Goal: Information Seeking & Learning: Understand process/instructions

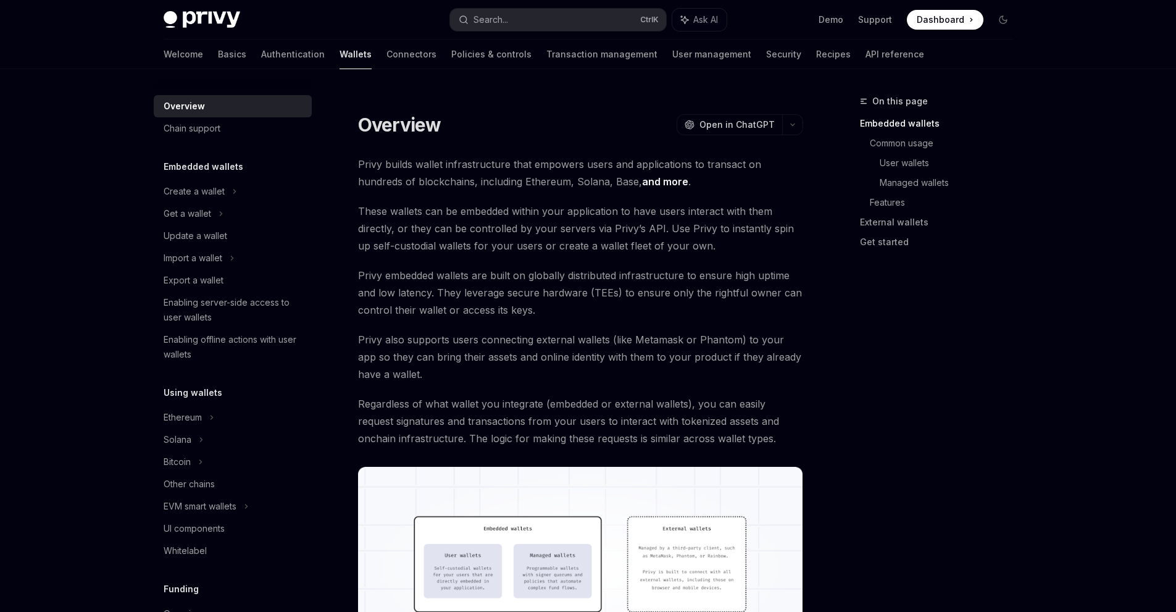
click at [218, 216] on div "Get a wallet" at bounding box center [233, 214] width 158 height 22
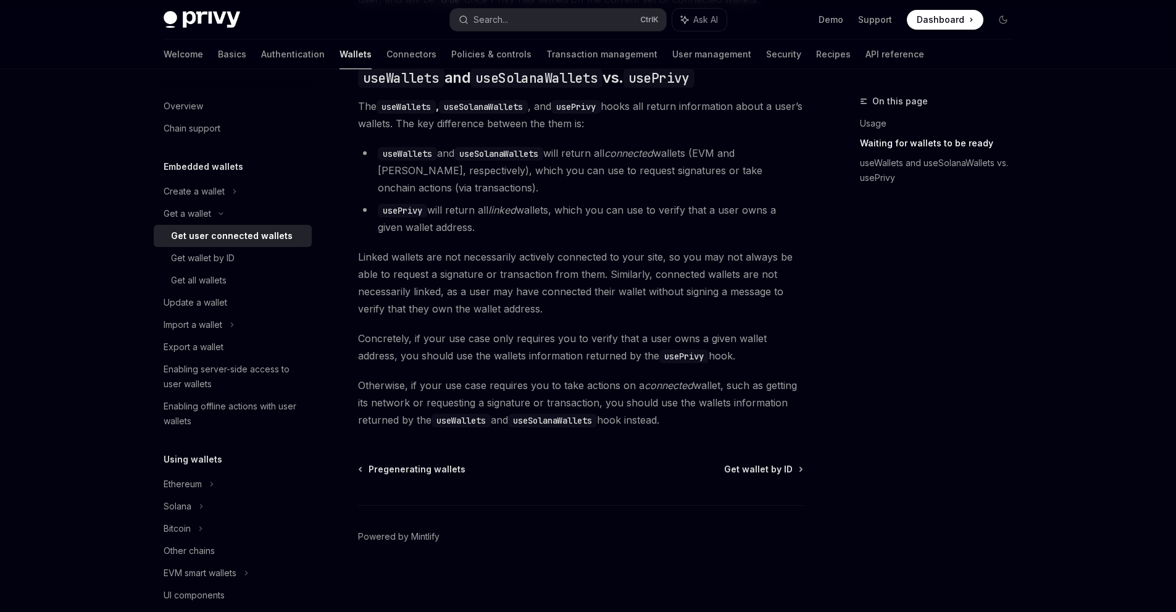
scroll to position [1056, 0]
click at [262, 251] on div "Get wallet by ID" at bounding box center [237, 258] width 133 height 15
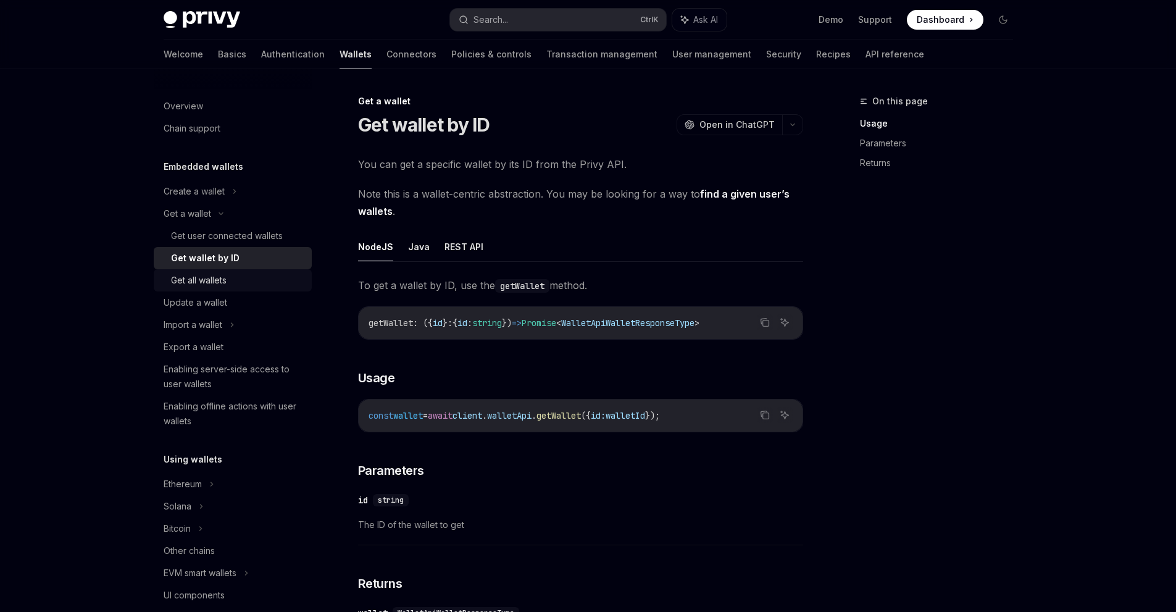
click at [258, 282] on div "Get all wallets" at bounding box center [237, 280] width 133 height 15
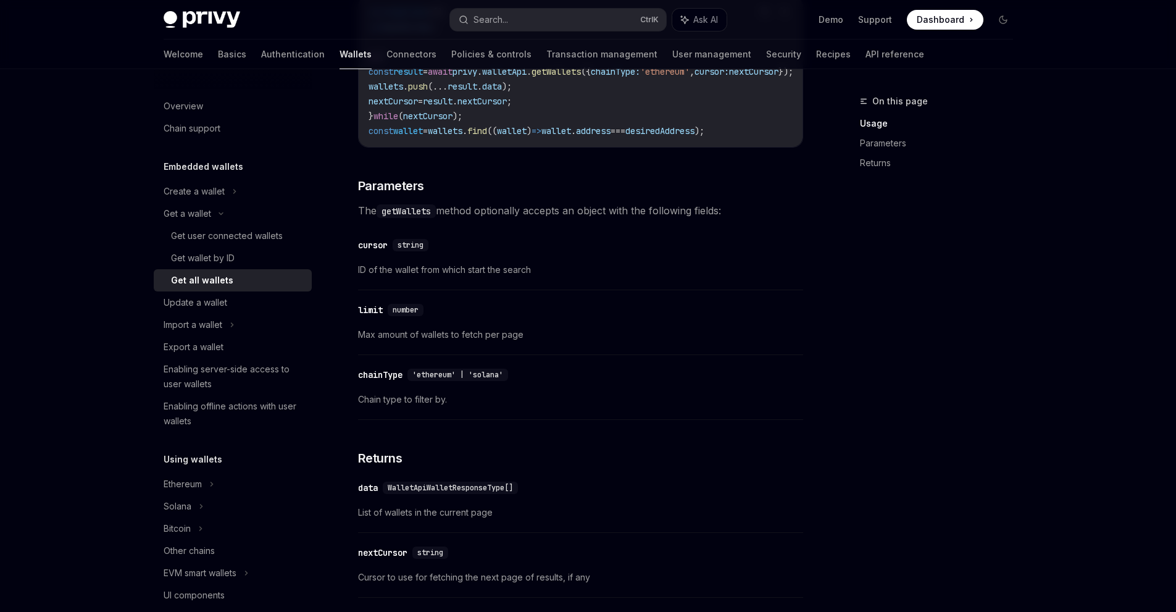
scroll to position [3, 0]
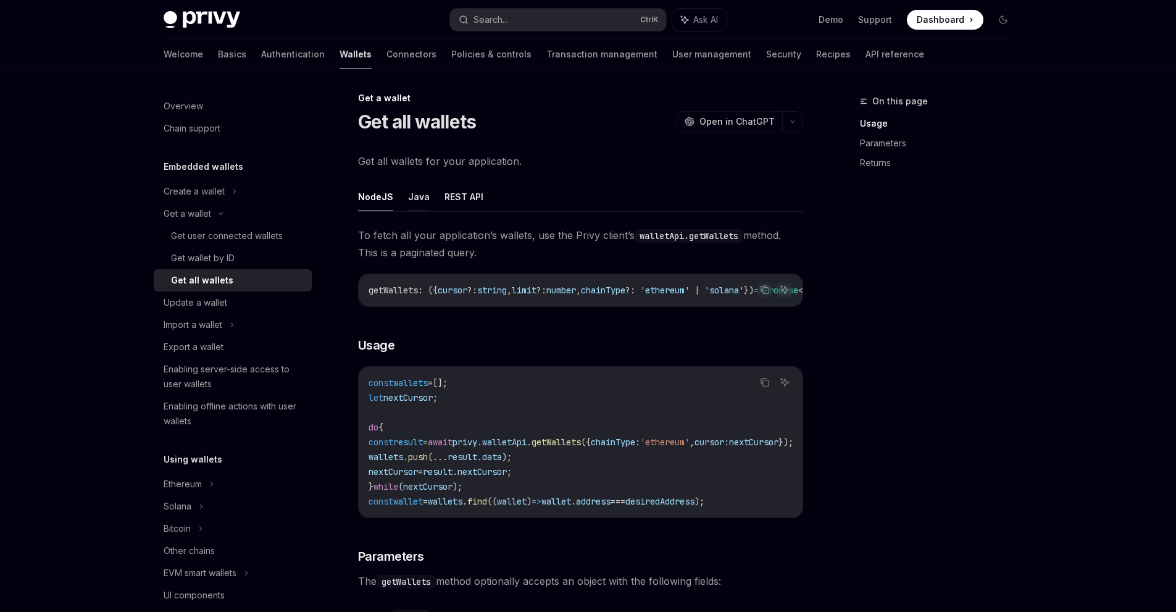
click at [413, 201] on button "Java" at bounding box center [419, 196] width 22 height 29
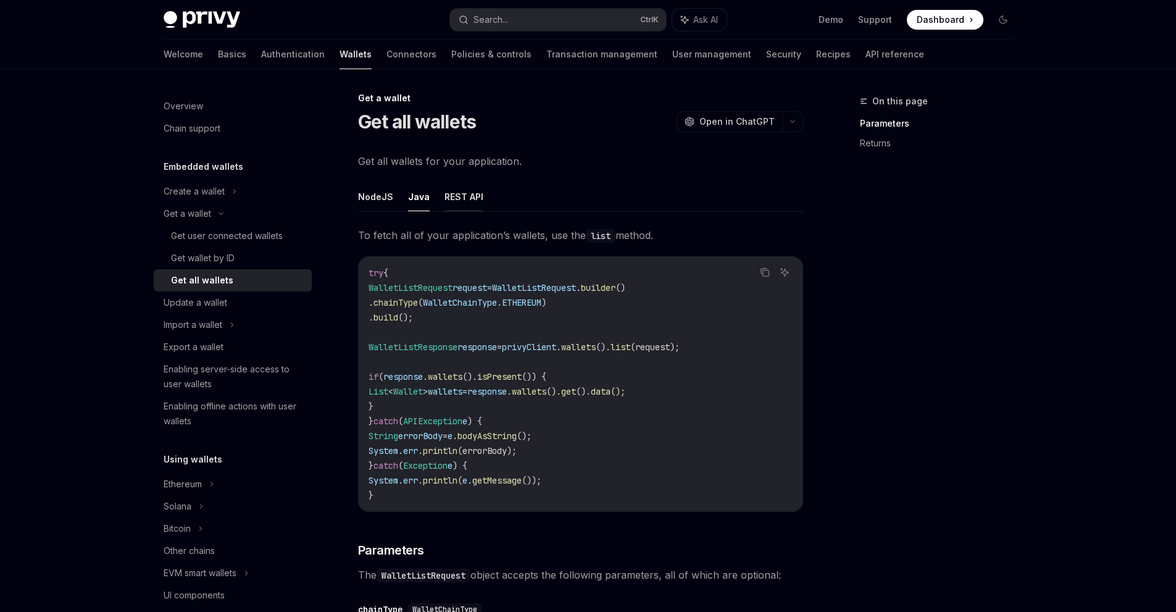
click at [462, 202] on button "REST API" at bounding box center [464, 196] width 39 height 29
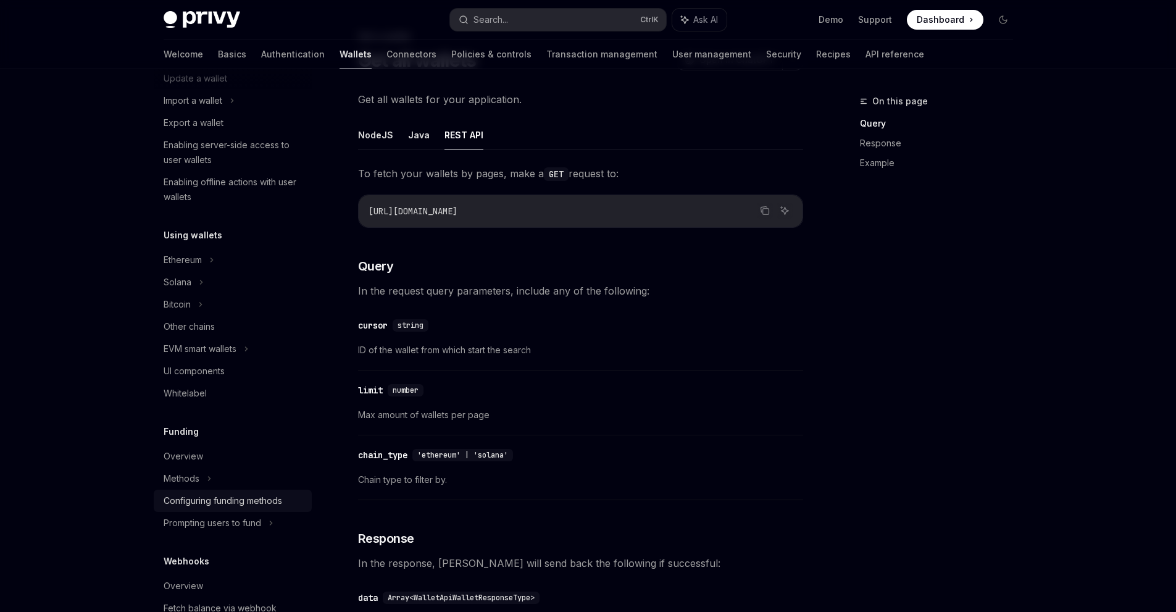
scroll to position [247, 0]
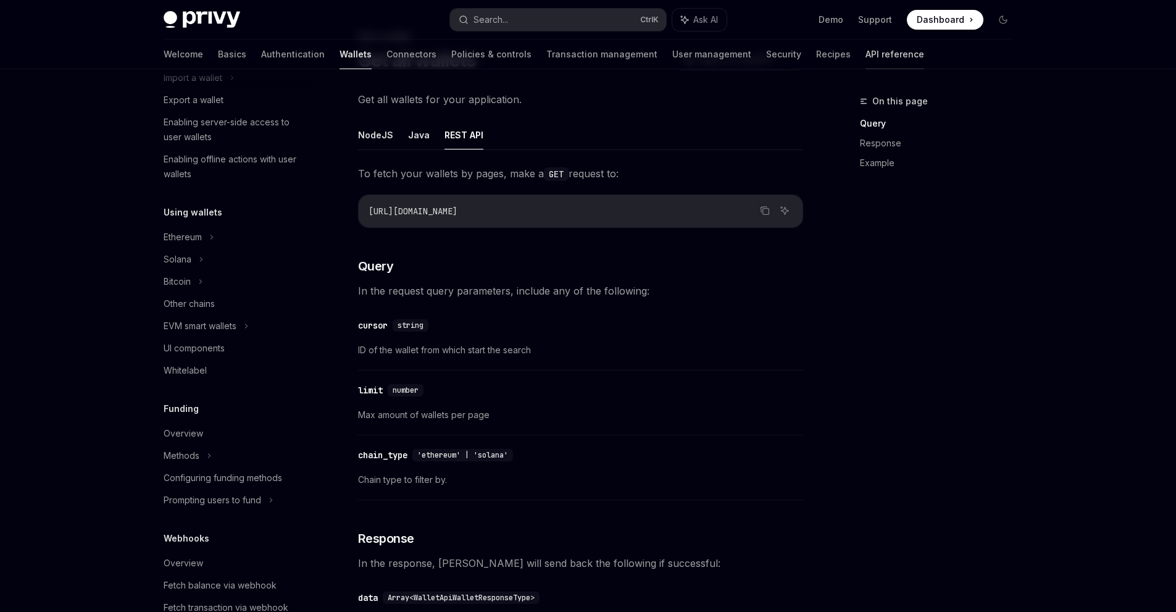
click at [866, 62] on link "API reference" at bounding box center [895, 55] width 59 height 30
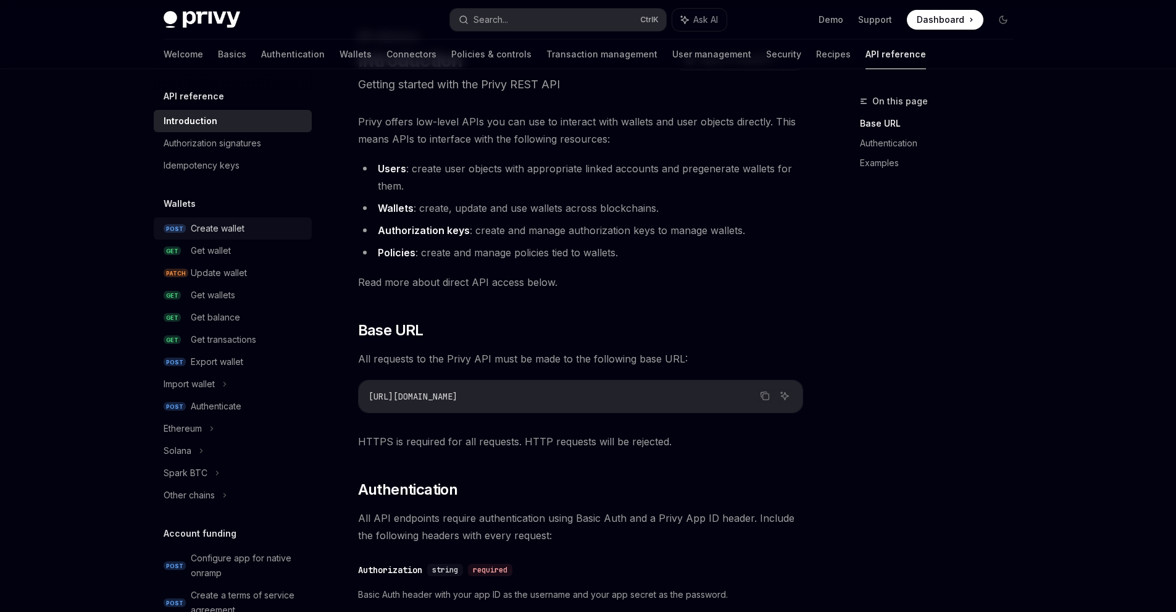
click at [198, 237] on link "POST Create wallet" at bounding box center [233, 228] width 158 height 22
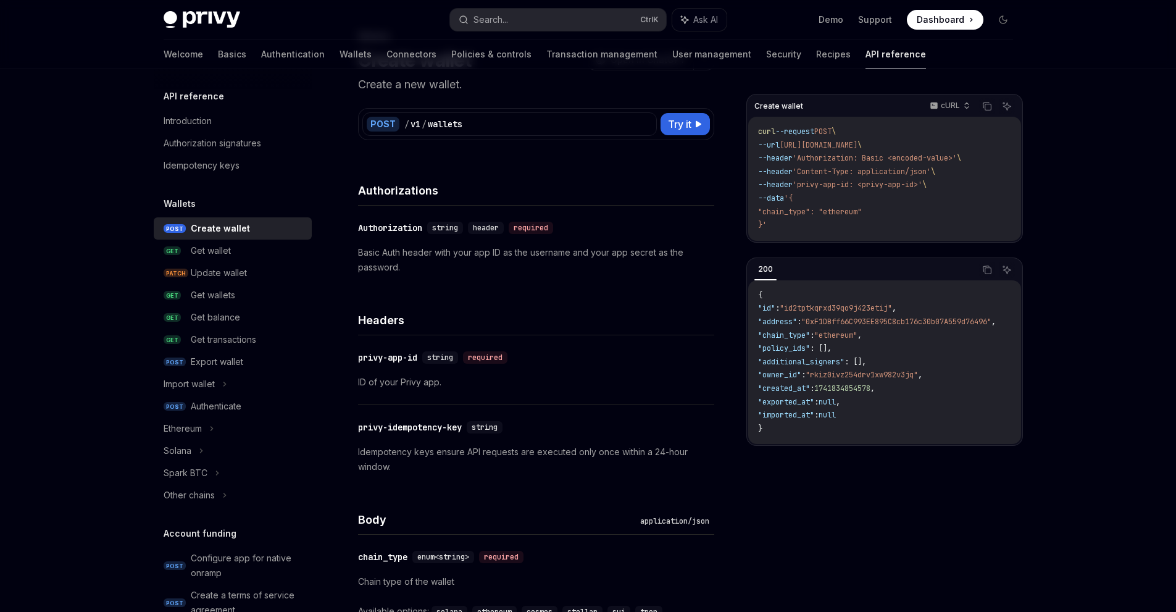
drag, startPoint x: 778, startPoint y: 233, endPoint x: 764, endPoint y: 233, distance: 13.6
click at [774, 233] on div "curl --request POST \ --url [URL][DOMAIN_NAME] \ --header 'Authorization: Basic…" at bounding box center [884, 179] width 273 height 124
drag, startPoint x: 764, startPoint y: 233, endPoint x: 746, endPoint y: 224, distance: 20.7
click at [746, 225] on div "Create wallet cURL Copy Ask AI curl --request POST \ --url [URL][DOMAIN_NAME] \…" at bounding box center [884, 168] width 277 height 149
click at [779, 220] on code "curl --request POST \ --url [URL][DOMAIN_NAME] \ --header 'Authorization: Basic…" at bounding box center [884, 178] width 253 height 107
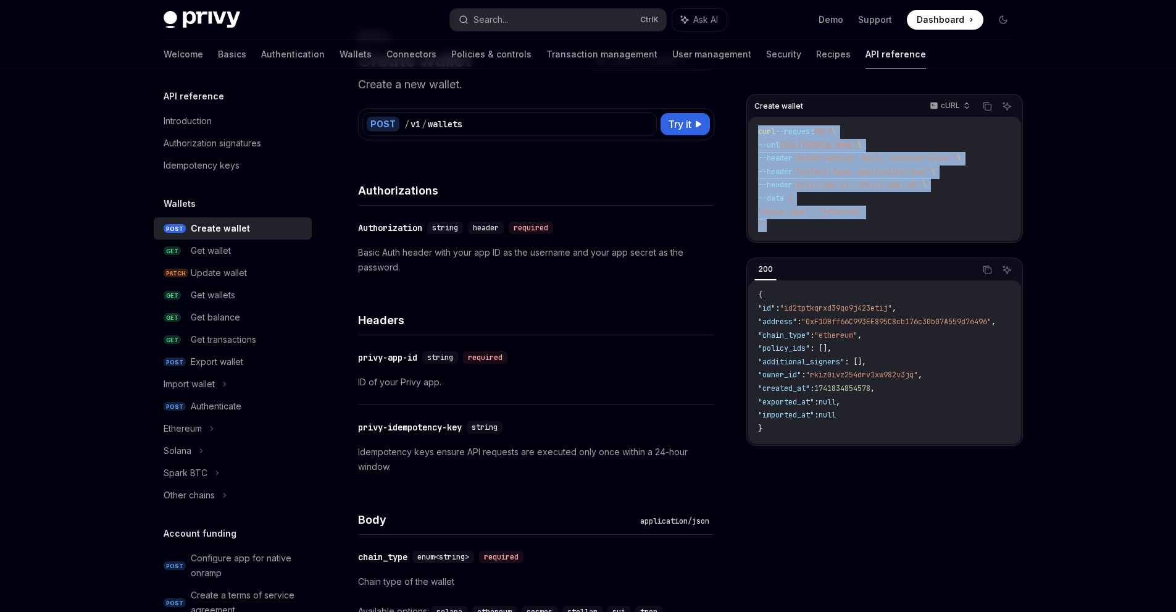
drag, startPoint x: 780, startPoint y: 224, endPoint x: 756, endPoint y: 128, distance: 98.1
click at [756, 128] on div "curl --request POST \ --url [URL][DOMAIN_NAME] \ --header 'Authorization: Basic…" at bounding box center [884, 179] width 273 height 124
copy code "curl --request POST \ --url [URL][DOMAIN_NAME] \ --header 'Authorization: Basic…"
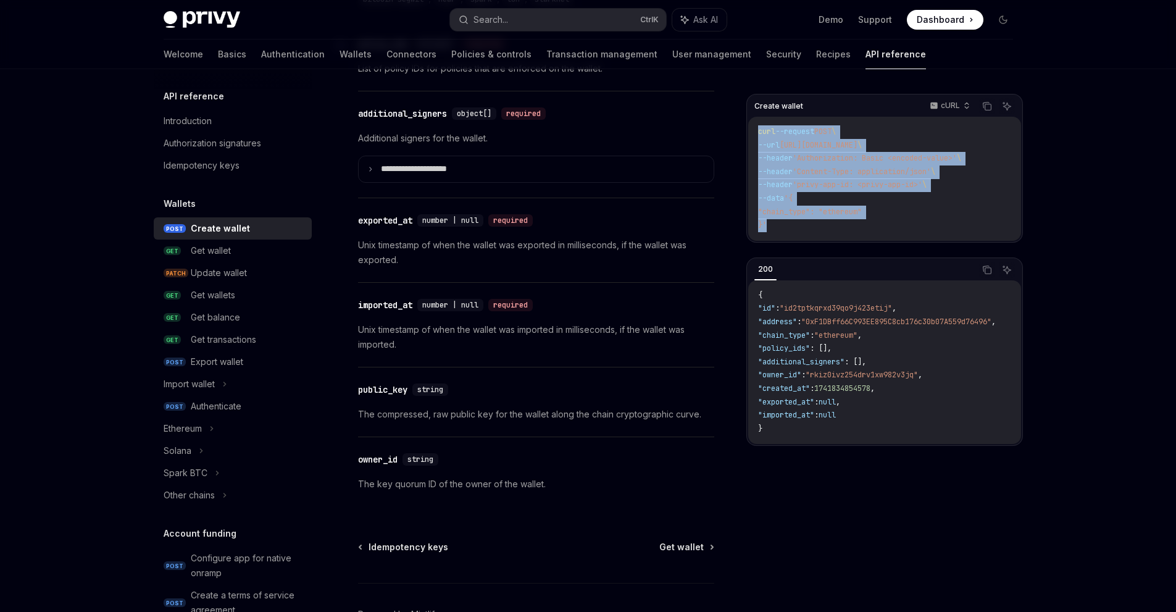
scroll to position [1654, 0]
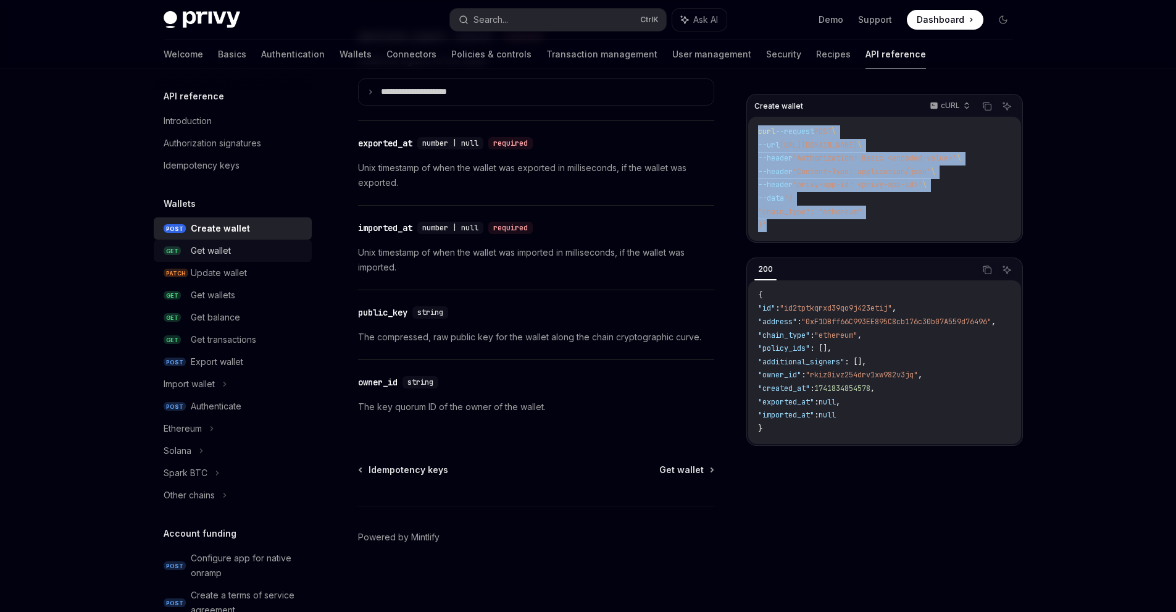
click at [217, 254] on div "Get wallet" at bounding box center [211, 250] width 40 height 15
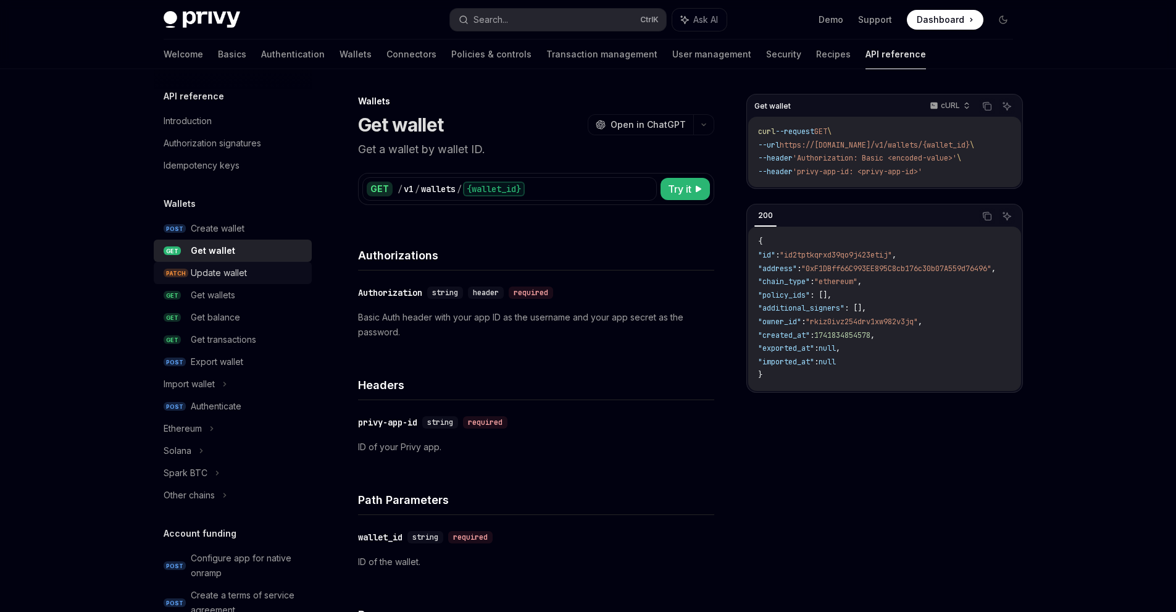
click at [222, 275] on div "Update wallet" at bounding box center [219, 272] width 56 height 15
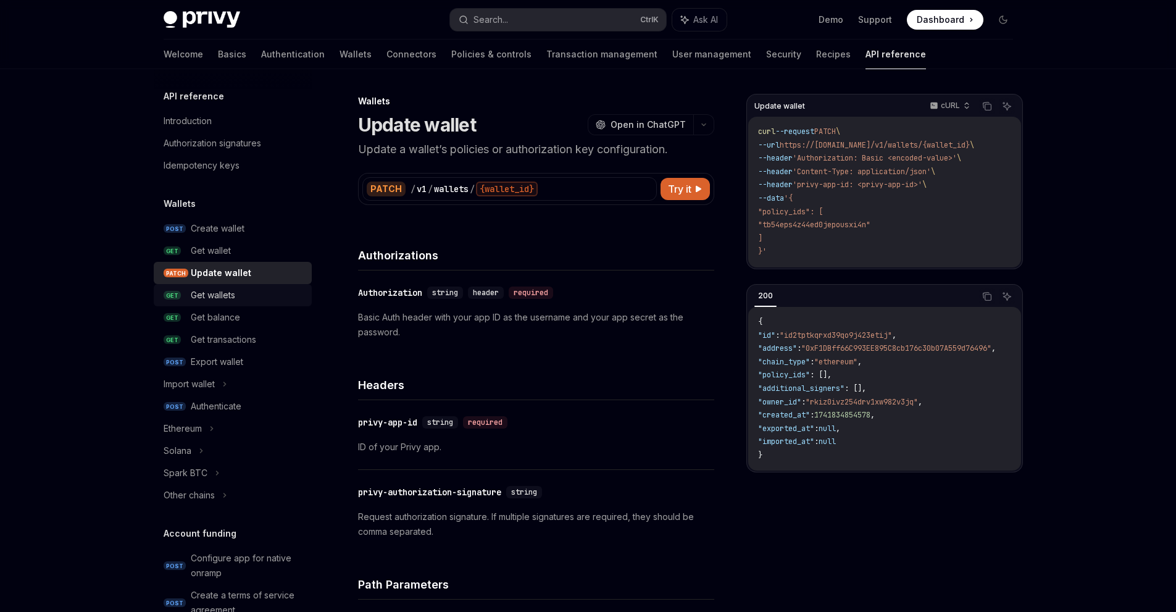
click at [219, 292] on div "Get wallets" at bounding box center [213, 295] width 44 height 15
click at [222, 300] on div "Get wallets" at bounding box center [213, 295] width 44 height 15
click at [217, 325] on link "GET Get balance" at bounding box center [233, 317] width 158 height 22
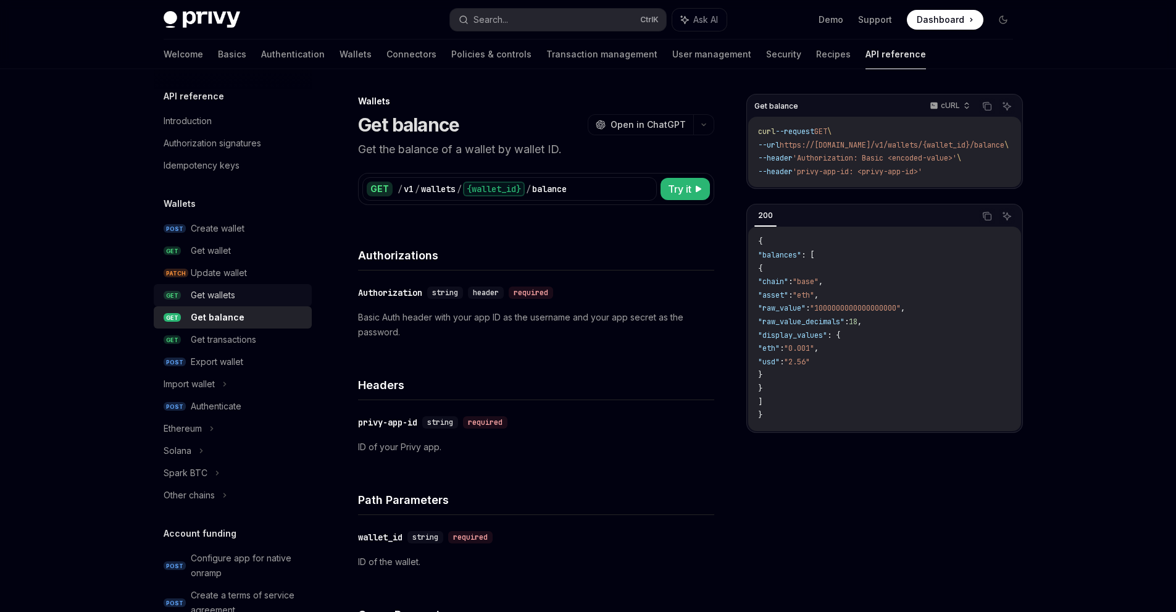
click at [215, 296] on div "Get wallets" at bounding box center [213, 295] width 44 height 15
click at [222, 293] on div "Get wallets" at bounding box center [213, 295] width 44 height 15
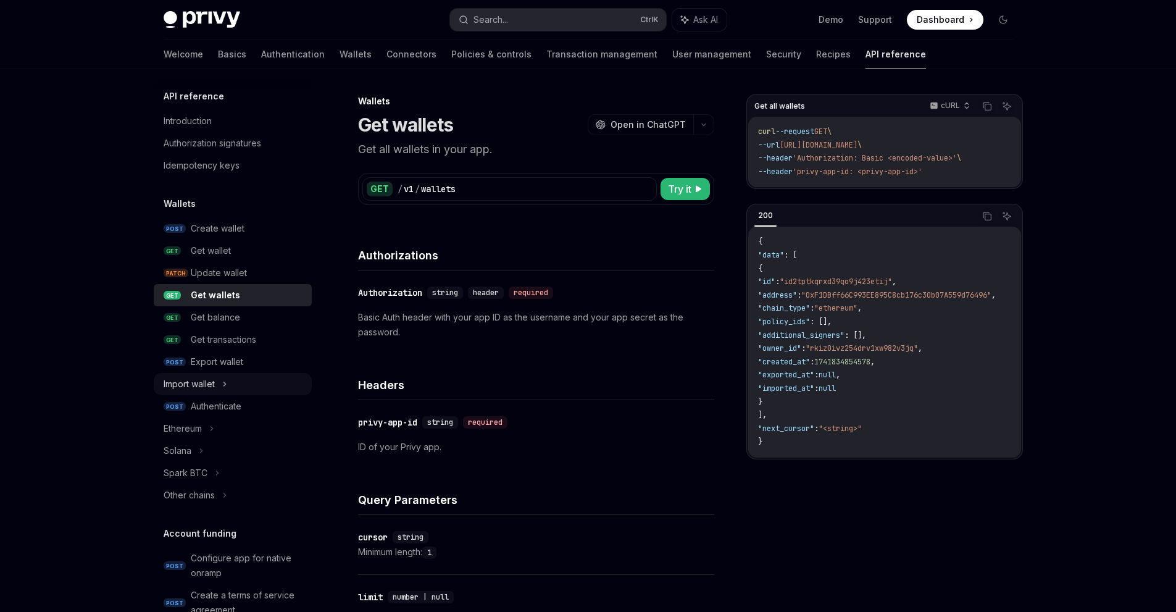
click at [212, 390] on div "Import wallet" at bounding box center [189, 384] width 51 height 15
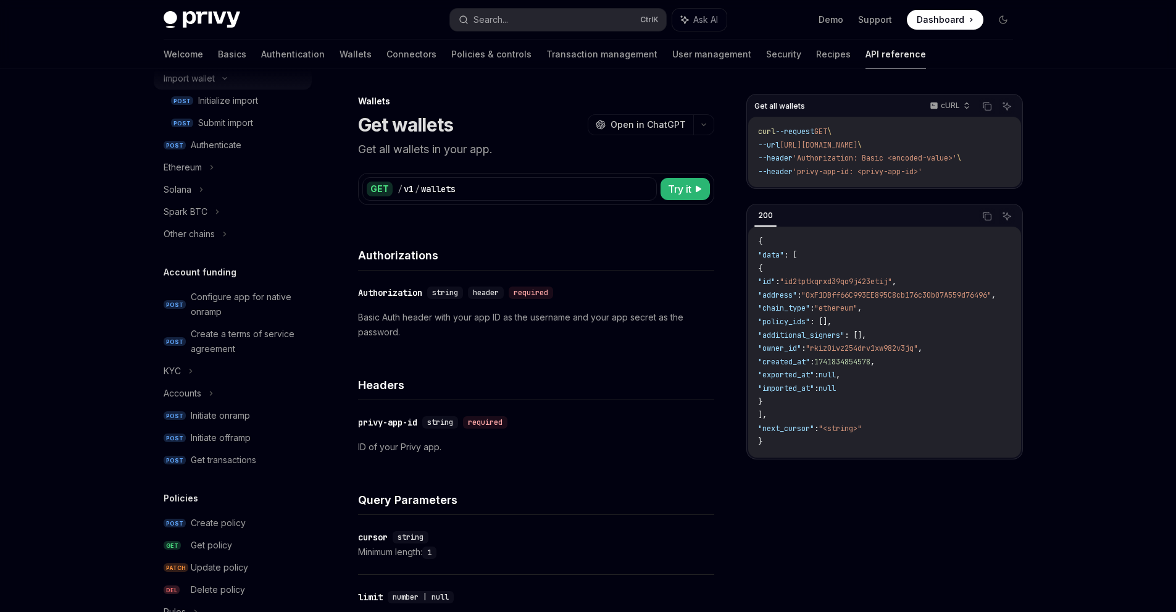
scroll to position [309, 0]
click at [214, 458] on div "Get transactions" at bounding box center [223, 456] width 65 height 15
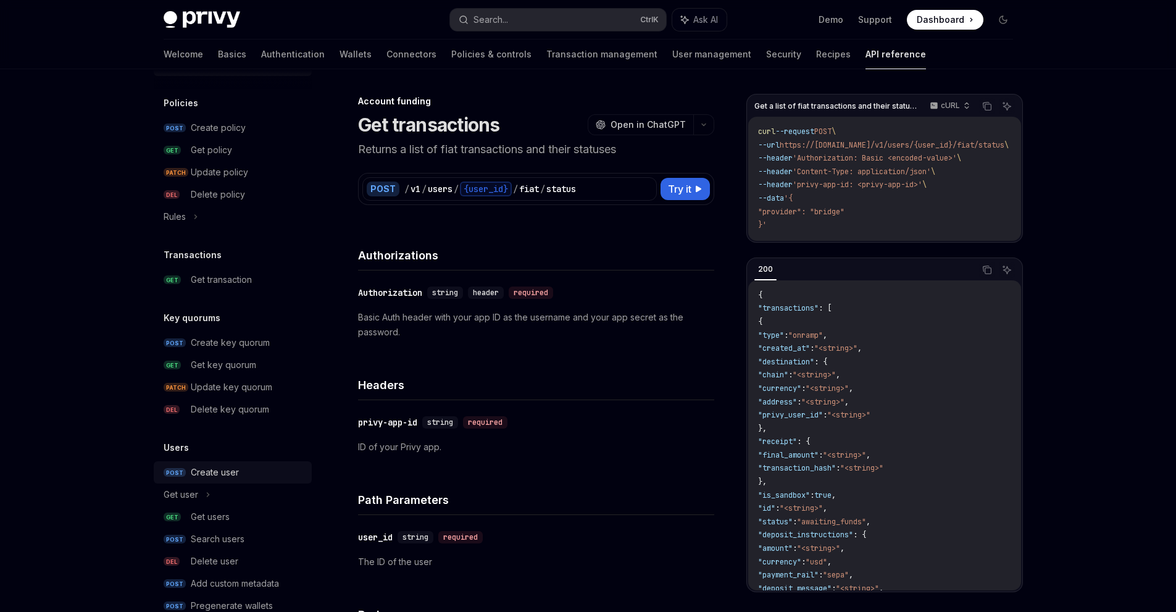
scroll to position [730, 0]
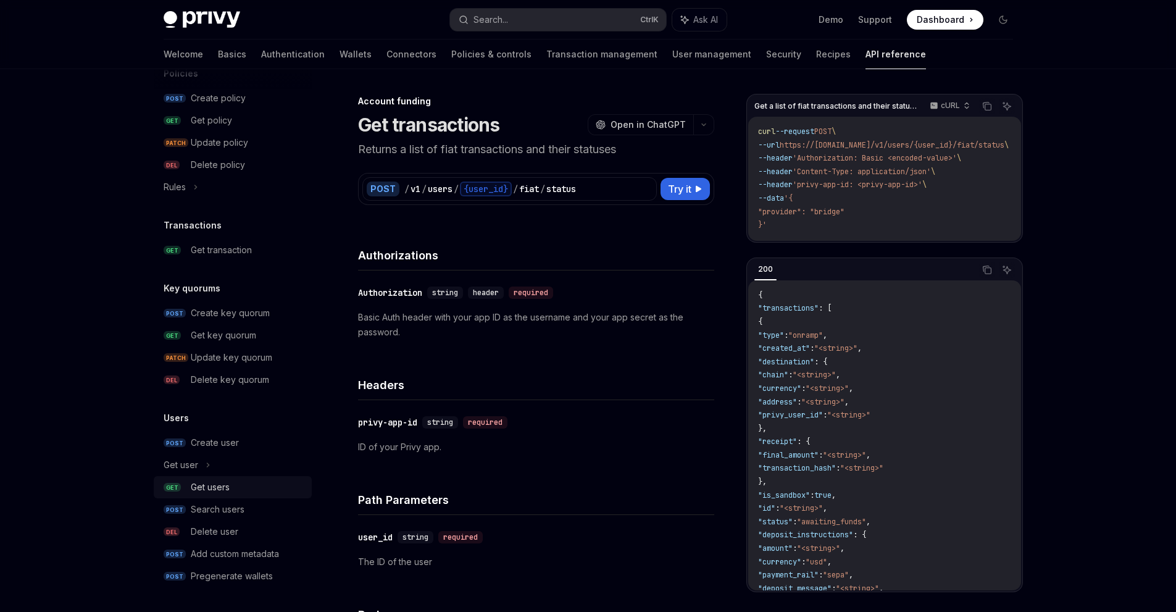
click at [209, 490] on div "Get users" at bounding box center [210, 487] width 39 height 15
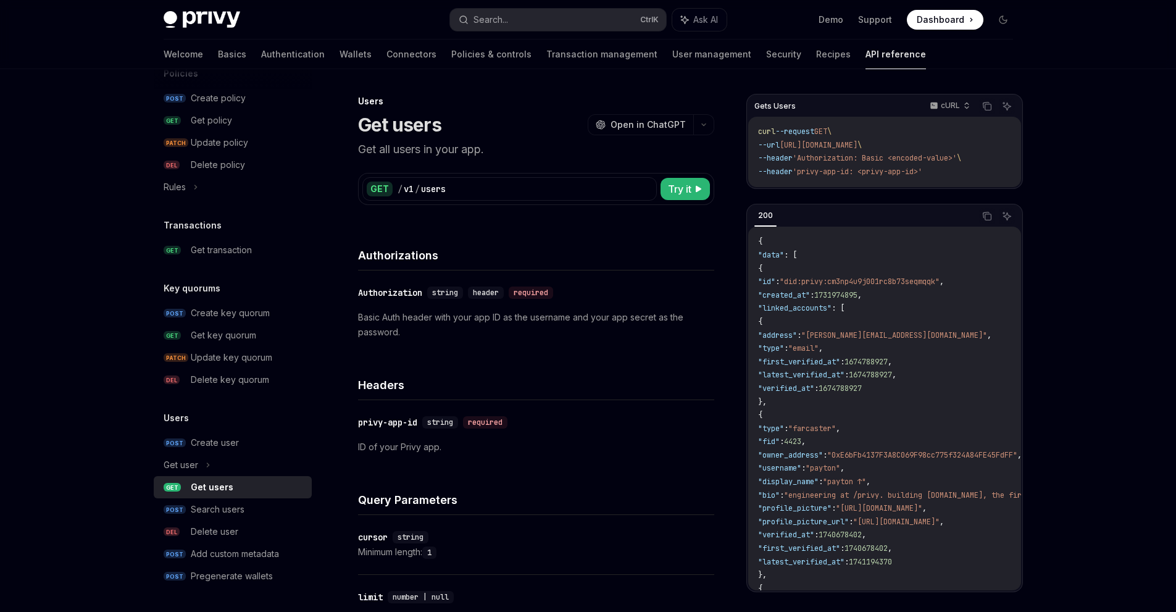
click at [958, 21] on span "Dashboard" at bounding box center [941, 20] width 48 height 12
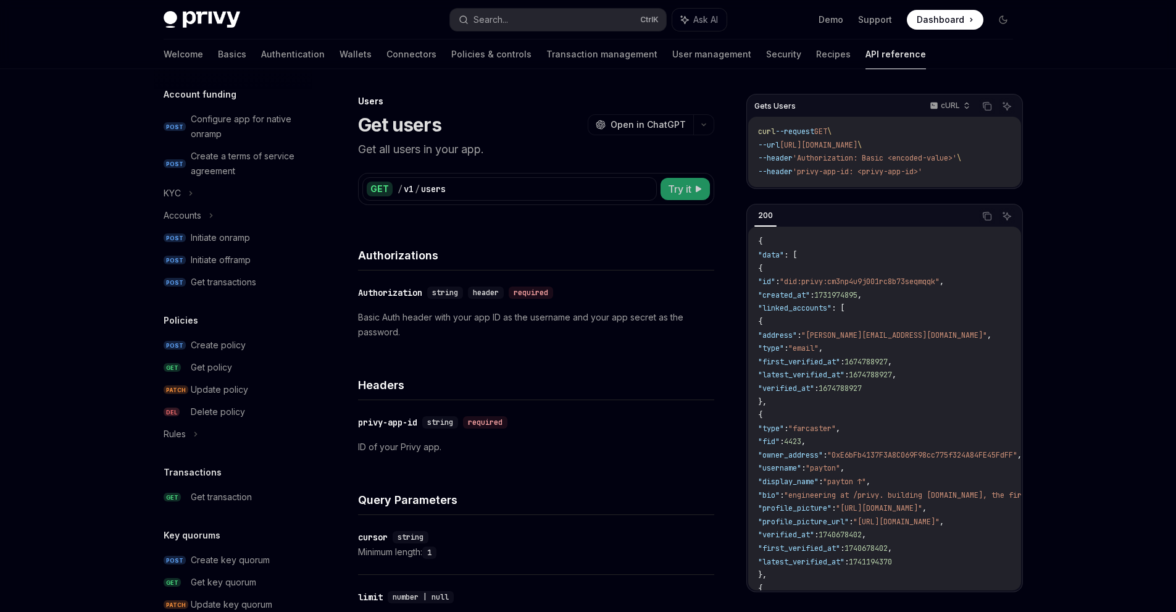
click at [692, 186] on button "Try it" at bounding box center [685, 189] width 49 height 22
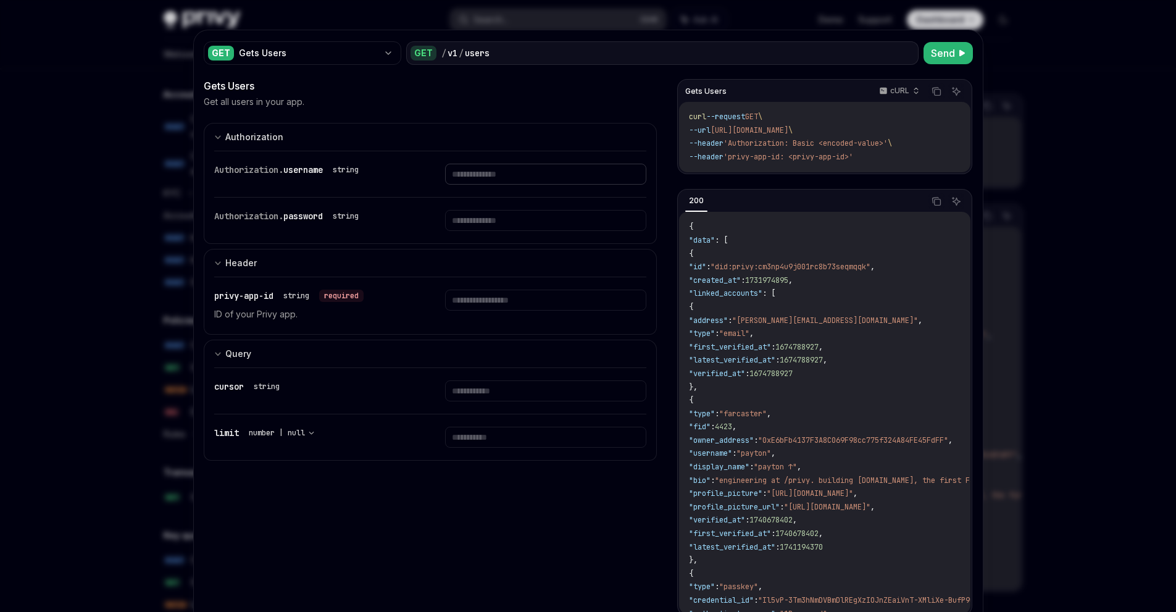
click at [499, 173] on input "text" at bounding box center [545, 174] width 201 height 21
click at [495, 220] on input "text" at bounding box center [545, 220] width 201 height 21
click at [499, 176] on input "text" at bounding box center [545, 174] width 201 height 21
click at [499, 224] on input "text" at bounding box center [545, 220] width 201 height 21
click at [509, 165] on input "text" at bounding box center [545, 174] width 201 height 21
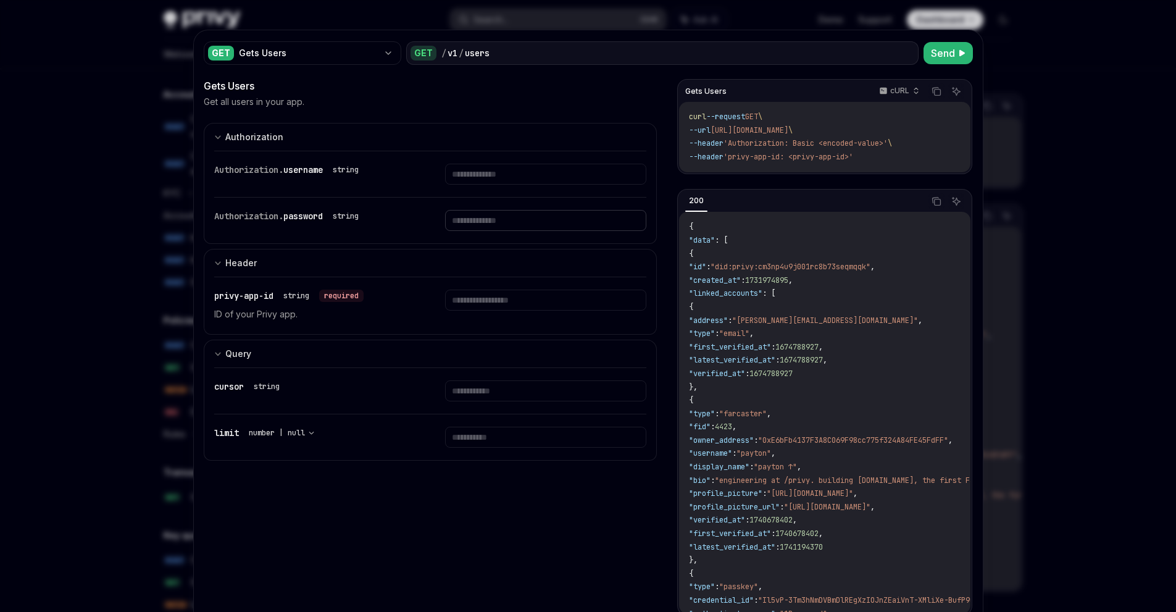
click at [505, 225] on input "text" at bounding box center [545, 220] width 201 height 21
click at [516, 178] on input "text" at bounding box center [545, 174] width 201 height 21
click at [514, 222] on input "text" at bounding box center [545, 220] width 201 height 21
drag, startPoint x: 520, startPoint y: 178, endPoint x: 520, endPoint y: 185, distance: 7.4
click at [520, 181] on input "text" at bounding box center [545, 174] width 201 height 21
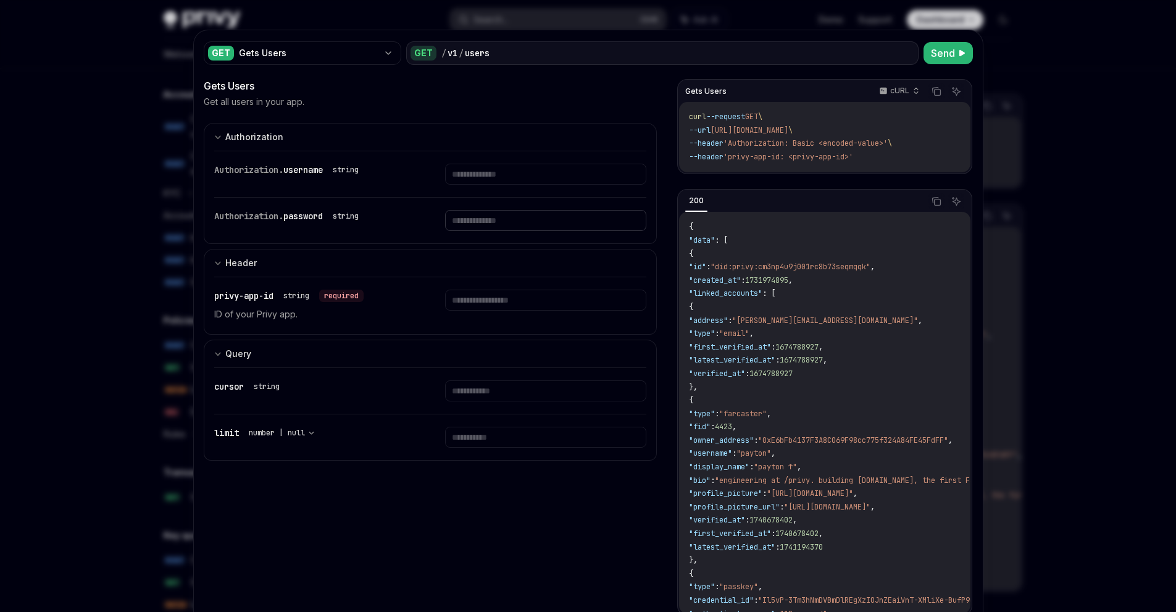
click at [521, 227] on input "text" at bounding box center [545, 220] width 201 height 21
click at [534, 314] on div at bounding box center [545, 306] width 201 height 32
click at [508, 385] on input "text" at bounding box center [545, 390] width 201 height 21
click at [522, 444] on input "number" at bounding box center [545, 437] width 201 height 21
click at [519, 404] on div "cursor string" at bounding box center [430, 391] width 433 height 46
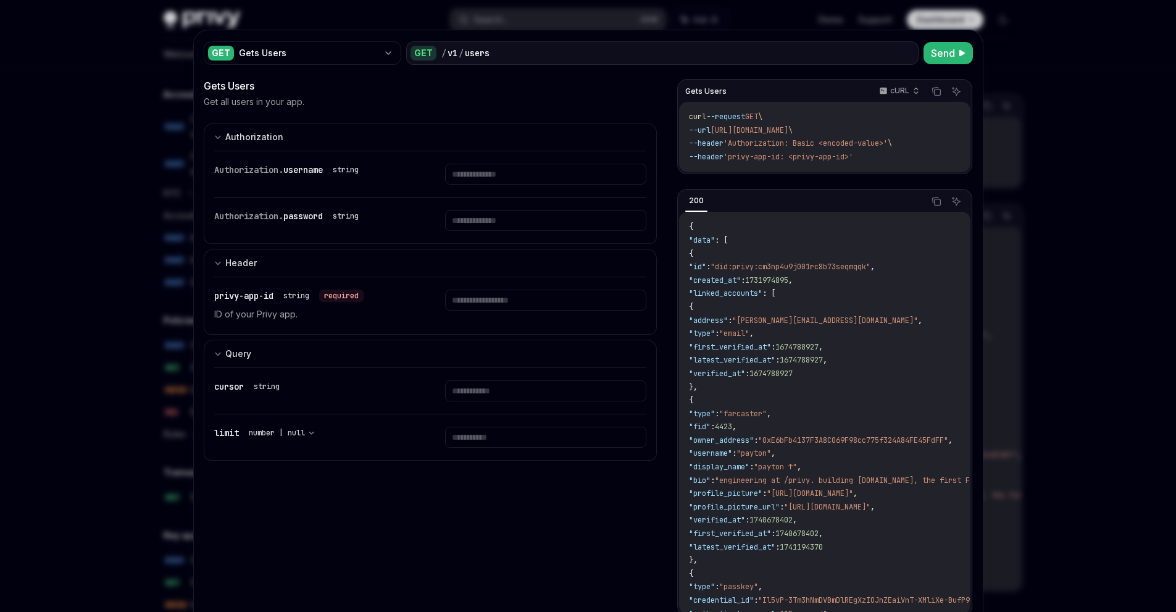
click at [534, 455] on div "**********" at bounding box center [430, 437] width 433 height 46
click at [528, 443] on input "number" at bounding box center [545, 437] width 201 height 21
click at [465, 52] on div "users" at bounding box center [477, 53] width 25 height 12
click at [374, 44] on div "GET Gets Users" at bounding box center [303, 52] width 198 height 23
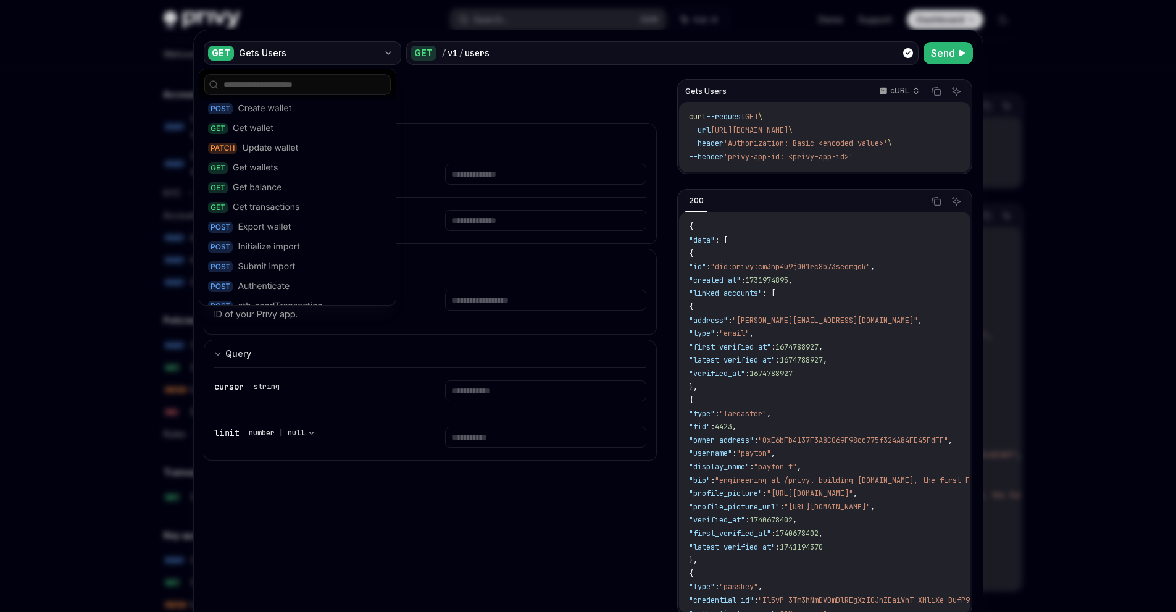
click at [374, 49] on div "GET Gets Users" at bounding box center [303, 52] width 198 height 23
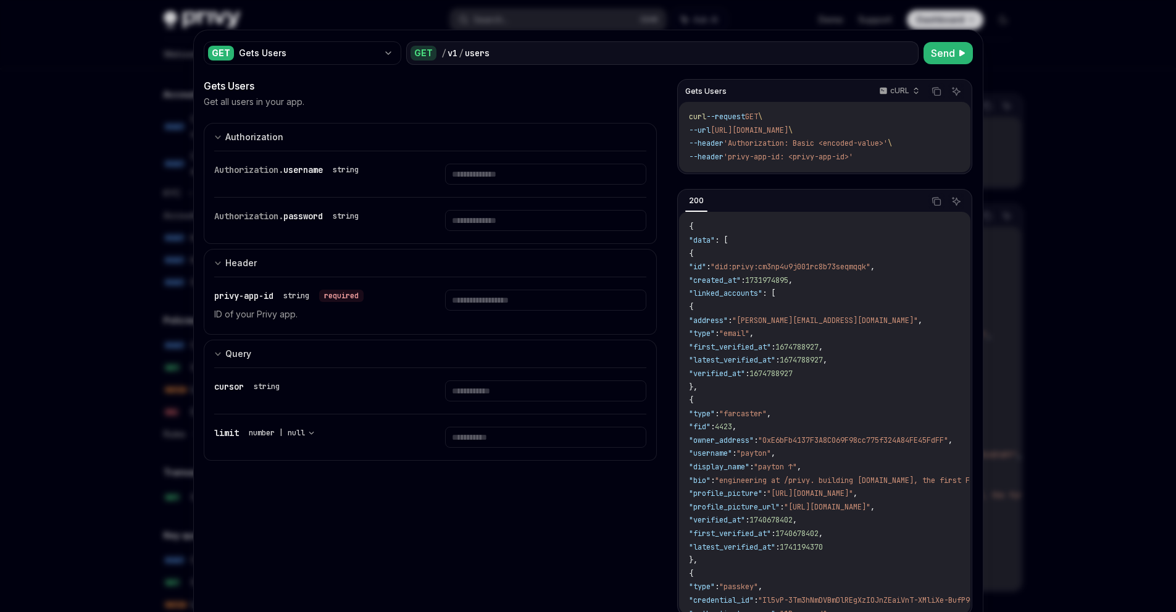
click at [1078, 212] on div at bounding box center [588, 306] width 1176 height 612
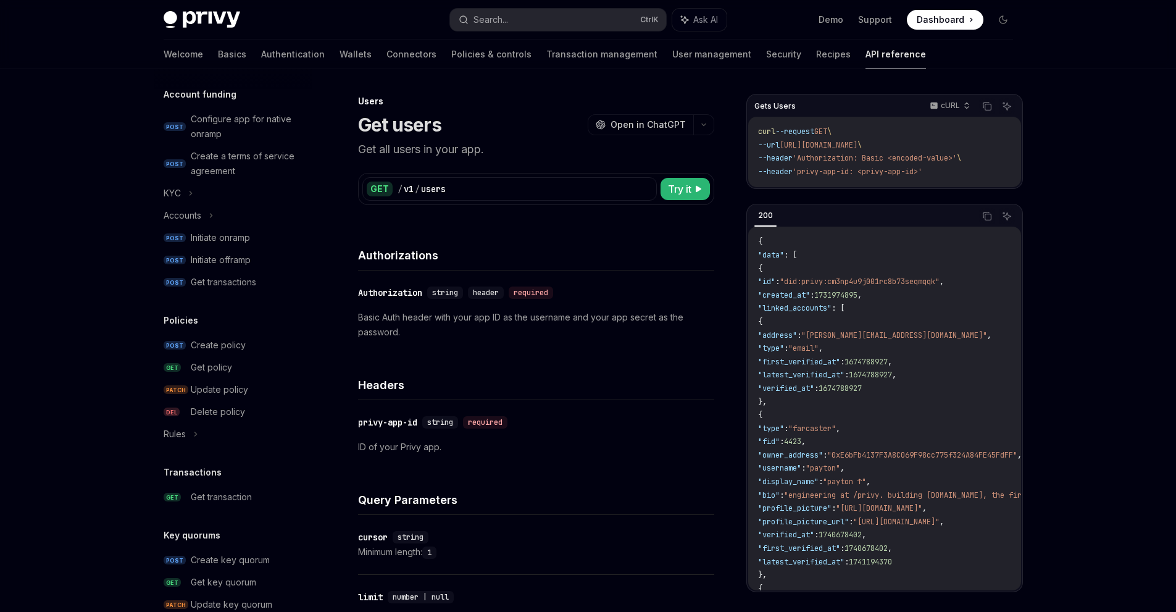
drag, startPoint x: 952, startPoint y: 173, endPoint x: 758, endPoint y: 138, distance: 197.0
click at [758, 138] on code "curl --request GET \ --url [URL][DOMAIN_NAME] \ --header 'Authorization: Basic …" at bounding box center [884, 151] width 253 height 53
copy code "curl --request GET \ --url [URL][DOMAIN_NAME] \ --header 'Authorization: Basic …"
drag, startPoint x: 411, startPoint y: 126, endPoint x: 343, endPoint y: 125, distance: 68.5
click at [343, 125] on div "Users Get users OpenAI Open in ChatGPT Get all users in your app. OpenAI Open i…" at bounding box center [420, 564] width 593 height 940
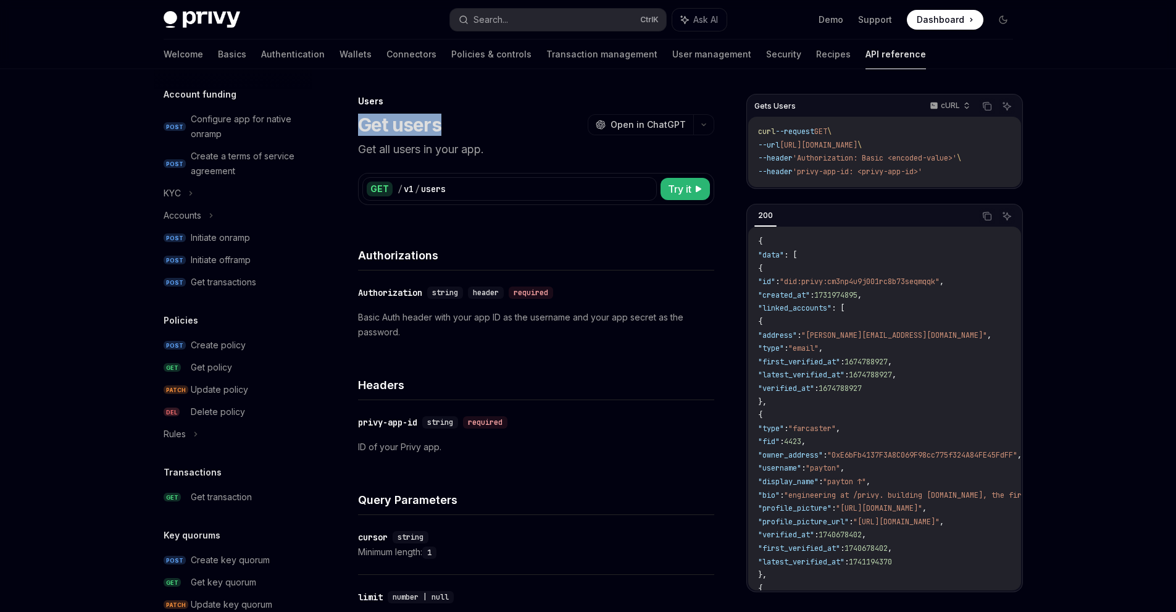
copy h1 "Get users"
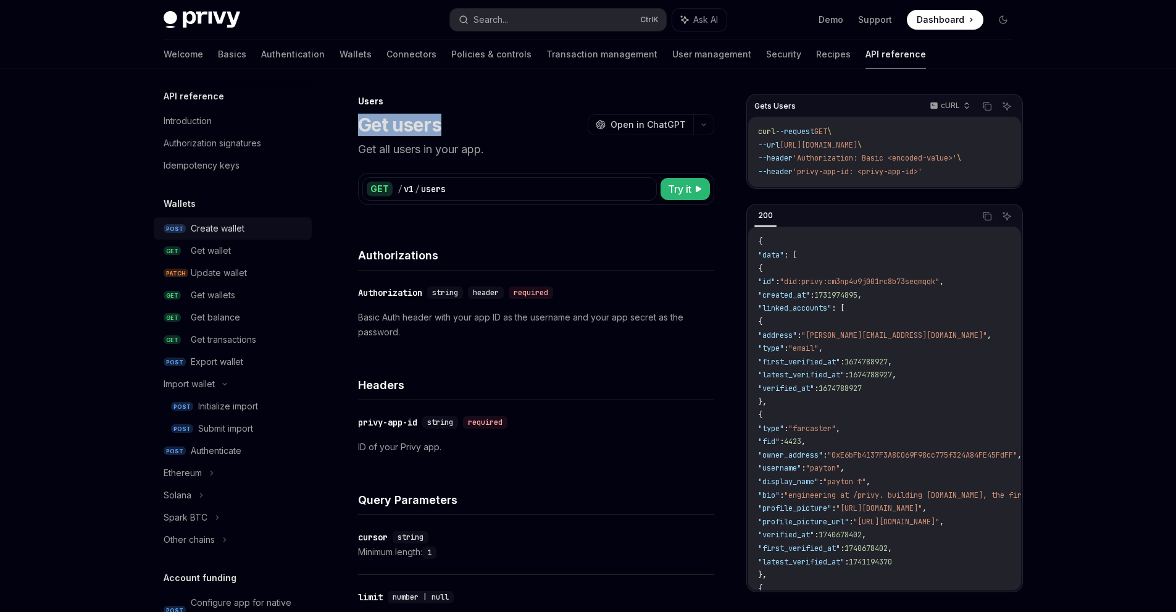
click at [228, 232] on div "Create wallet" at bounding box center [218, 228] width 54 height 15
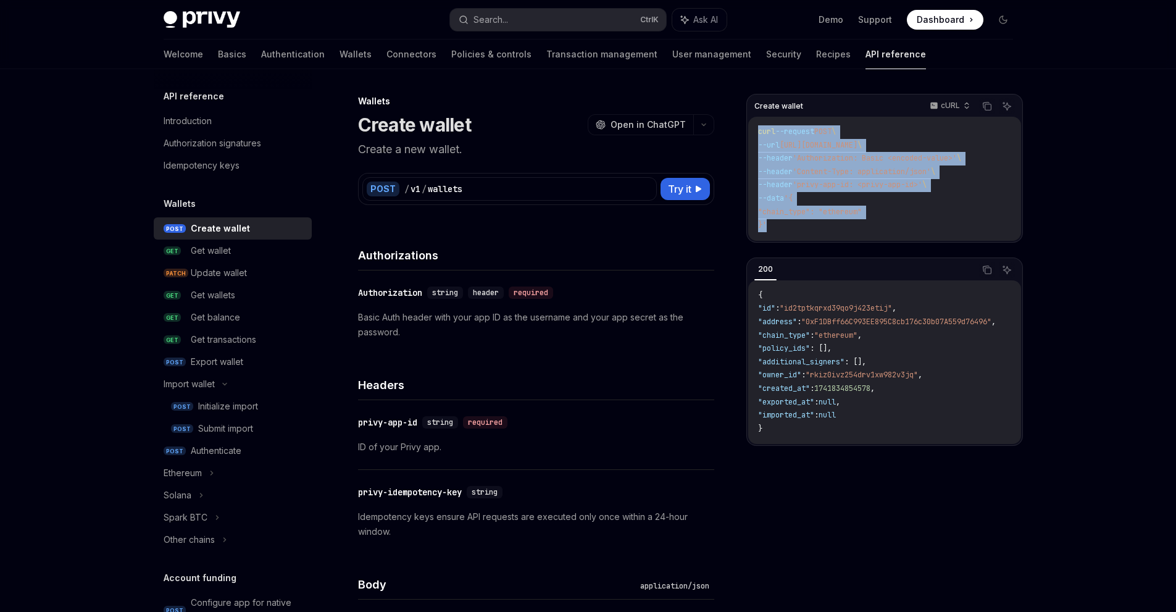
drag, startPoint x: 771, startPoint y: 226, endPoint x: 751, endPoint y: 133, distance: 94.8
click at [751, 133] on div "curl --request POST \ --url [URL][DOMAIN_NAME] \ --header 'Authorization: Basic…" at bounding box center [884, 179] width 273 height 124
click at [827, 231] on code "curl --request POST \ --url [URL][DOMAIN_NAME] \ --header 'Authorization: Basic…" at bounding box center [884, 178] width 253 height 107
drag, startPoint x: 771, startPoint y: 225, endPoint x: 743, endPoint y: 131, distance: 97.7
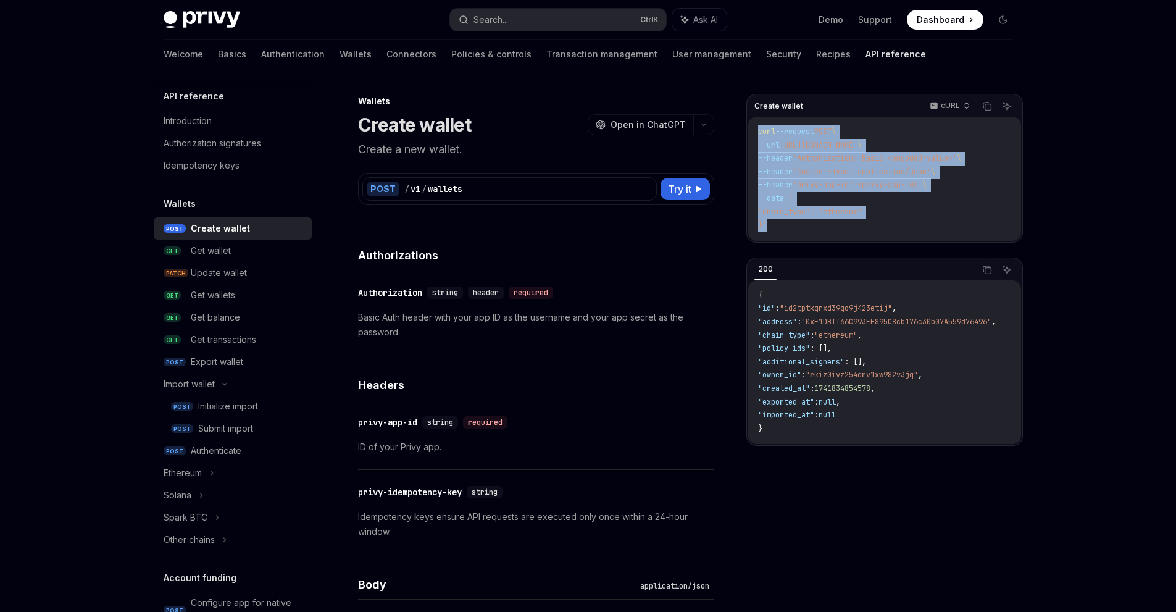
copy code "curl --request POST \ --url [URL][DOMAIN_NAME] \ --header 'Authorization: Basic…"
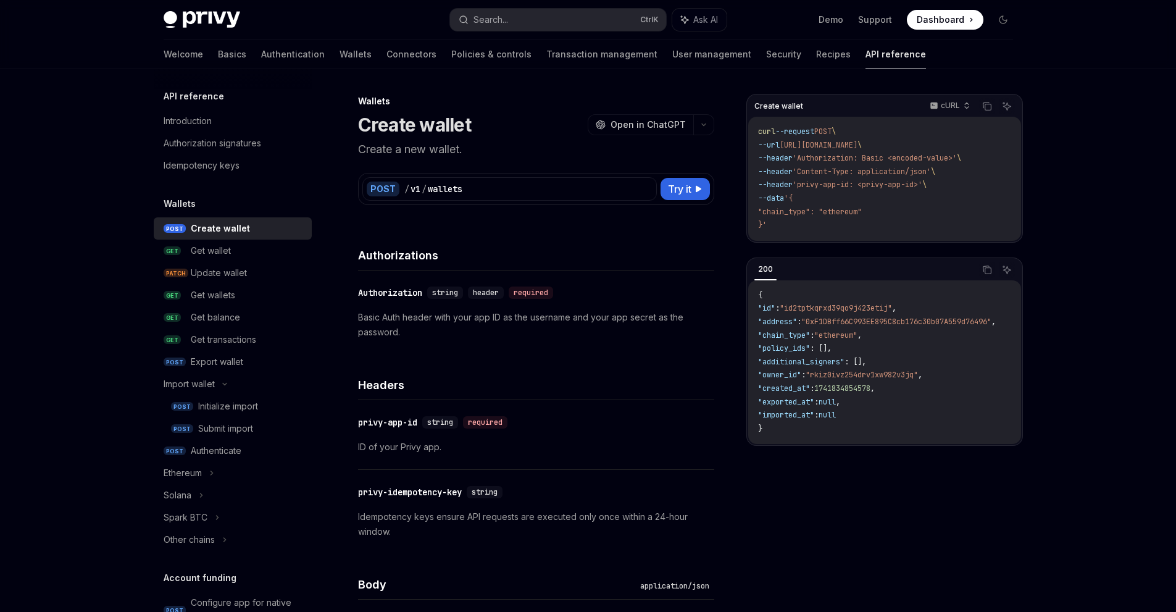
click at [440, 125] on h1 "Create wallet" at bounding box center [414, 125] width 113 height 22
copy div "Create wallet OpenAI"
drag, startPoint x: 460, startPoint y: 147, endPoint x: 367, endPoint y: 153, distance: 93.4
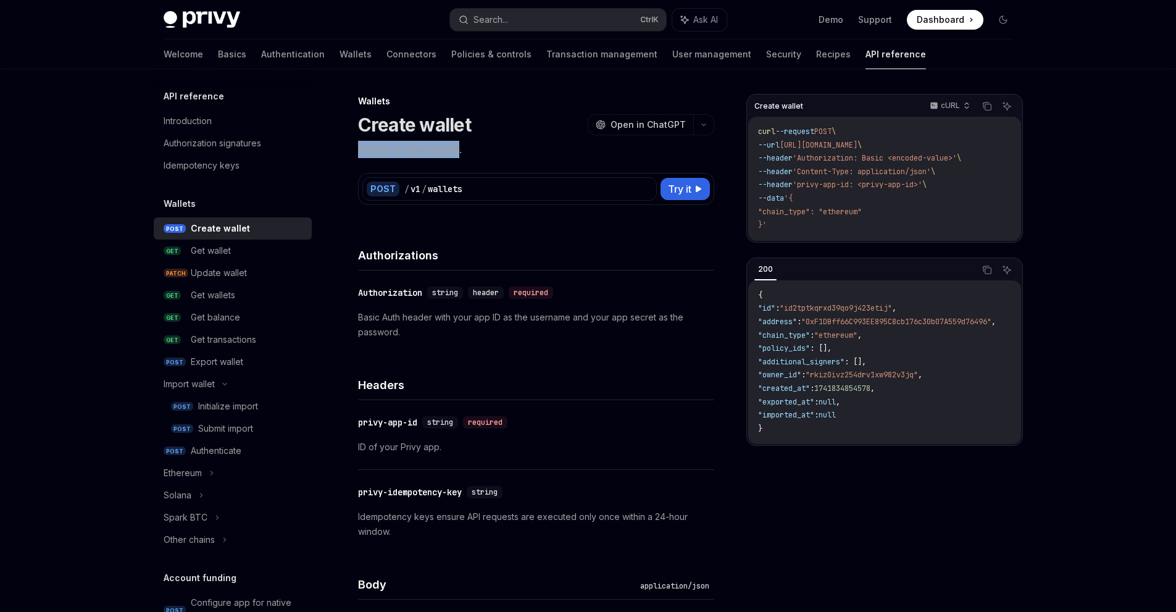
copy p "Create a new wallet"
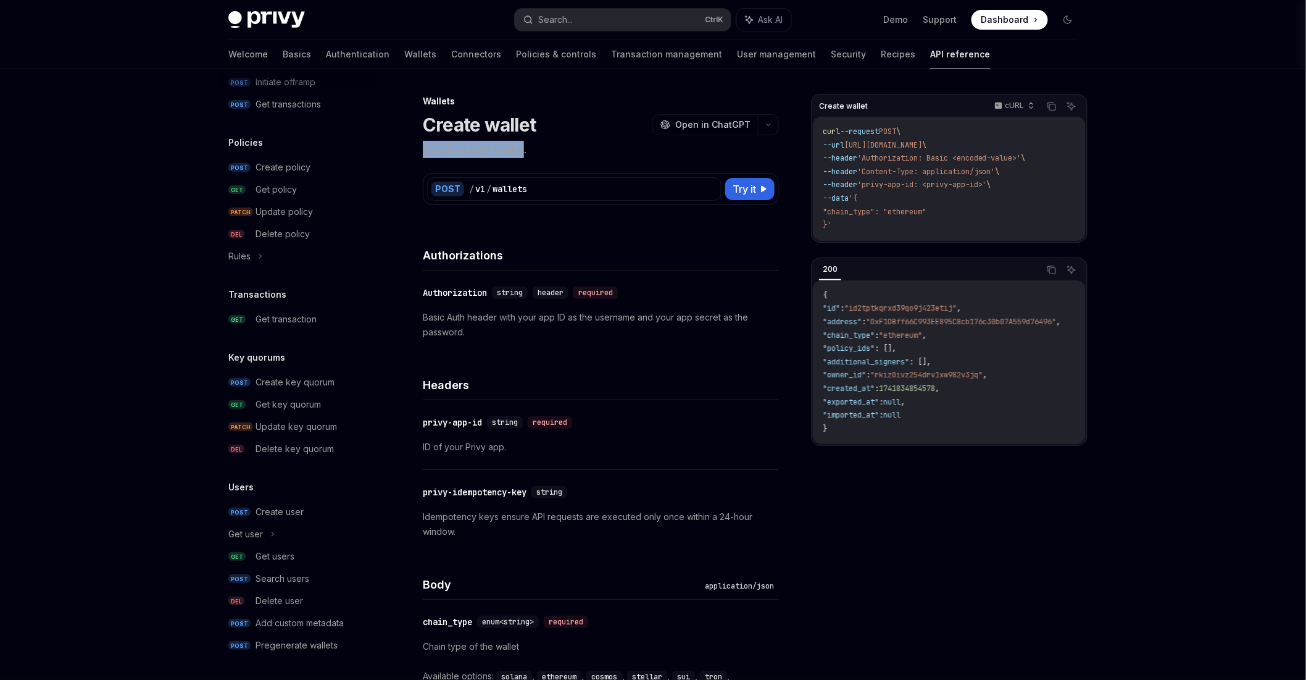
type textarea "*"
